Goal: Transaction & Acquisition: Purchase product/service

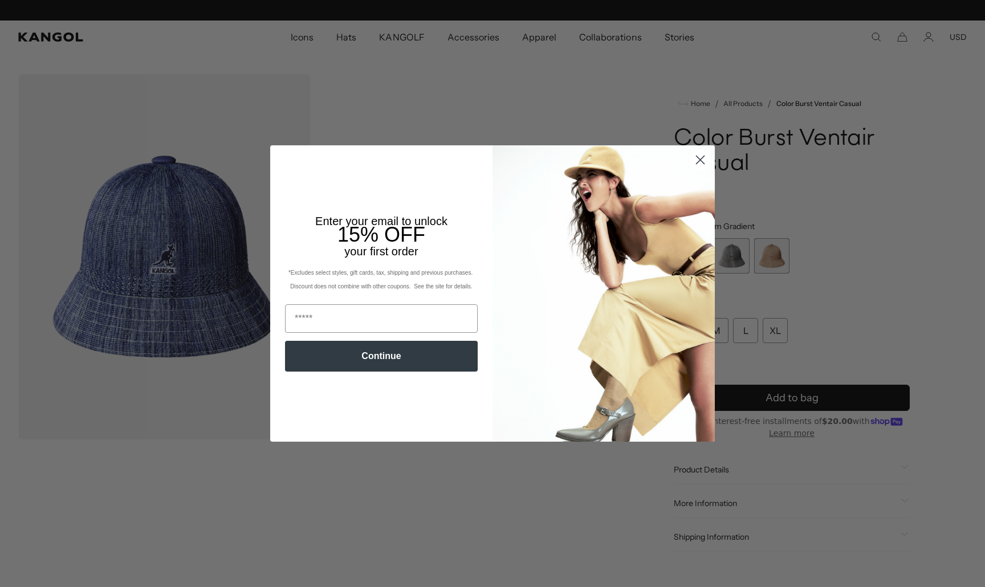
scroll to position [0, 235]
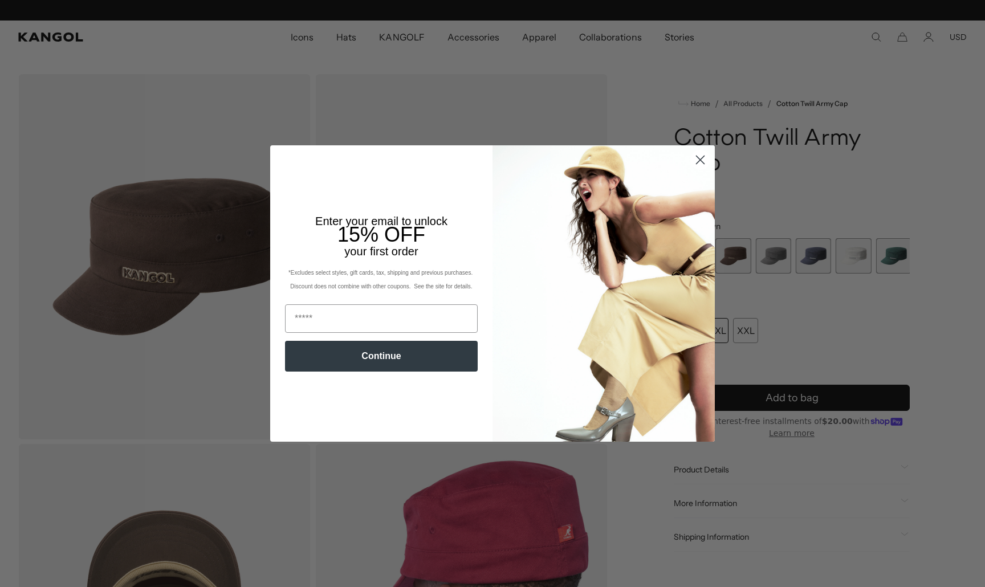
scroll to position [0, 235]
